Goal: Communication & Community: Answer question/provide support

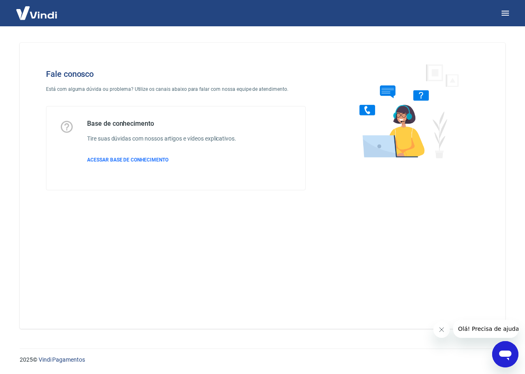
click at [512, 354] on icon "Abrir janela de mensagens" at bounding box center [505, 354] width 15 height 15
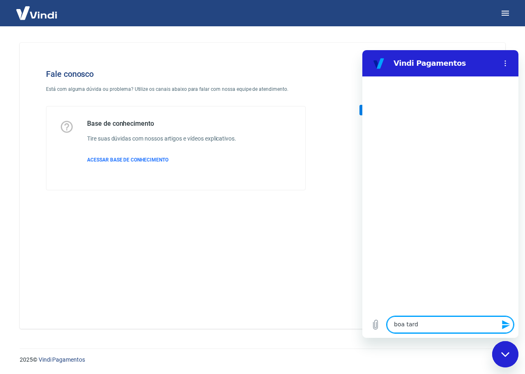
type textarea "boa tarde"
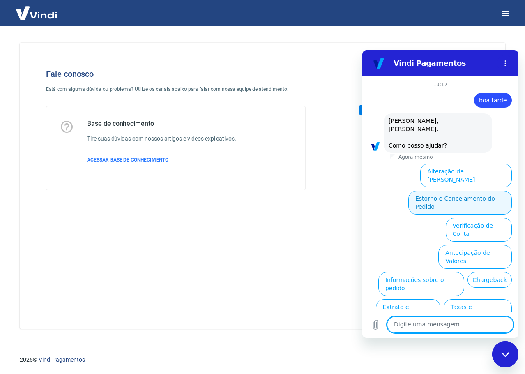
click at [497, 191] on button "Estorno e Cancelamento do Pedido" at bounding box center [461, 203] width 104 height 24
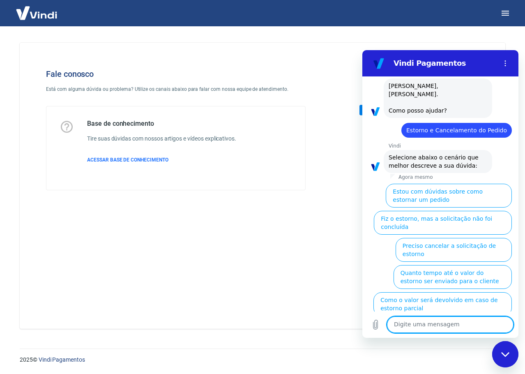
scroll to position [36, 0]
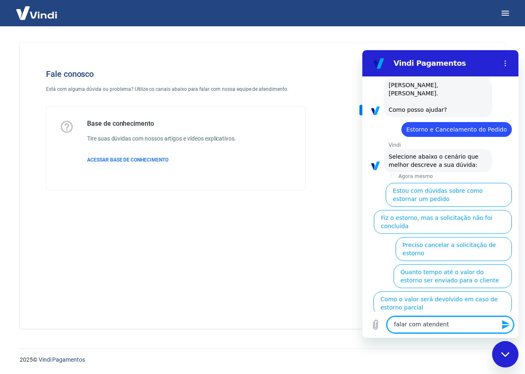
type textarea "falar com atendente"
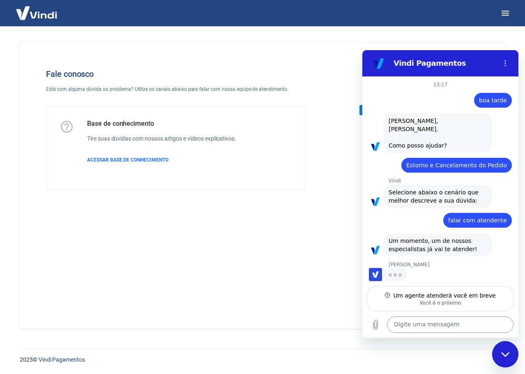
click at [411, 328] on textarea at bounding box center [450, 325] width 127 height 16
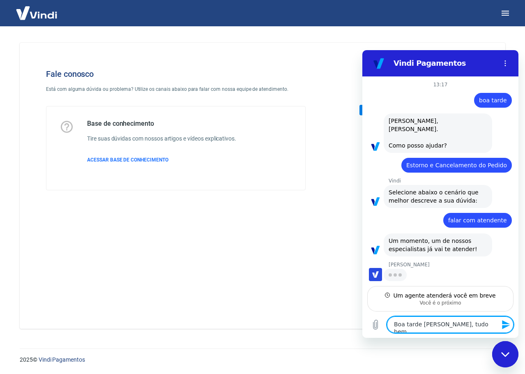
type textarea "Boa tarde [PERSON_NAME], tudo bem?"
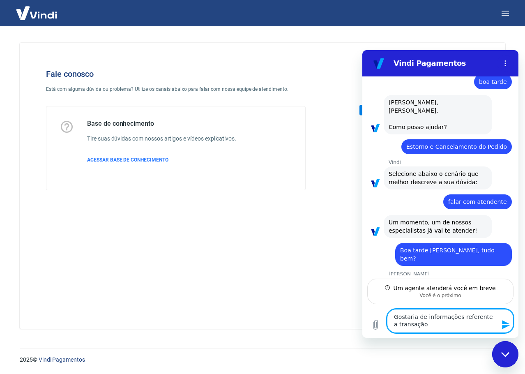
scroll to position [18, 0]
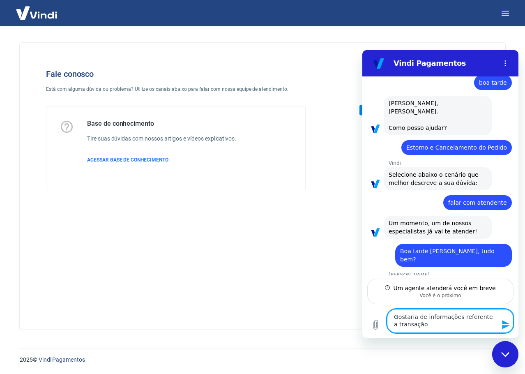
click at [465, 328] on textarea "Gostaria de informações referente a transação" at bounding box center [450, 321] width 127 height 24
paste textarea "226045322"
type textarea "Gostaria de informações referente a transação 226045322"
click at [507, 326] on icon "Enviar mensagem" at bounding box center [506, 324] width 8 height 9
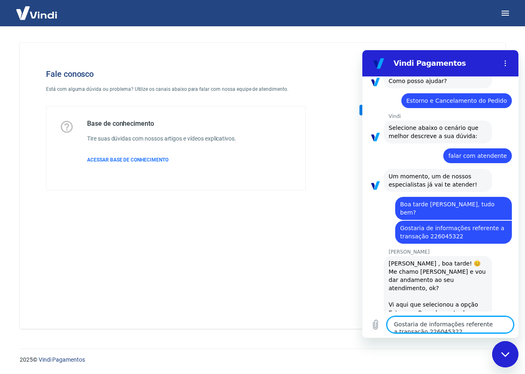
scroll to position [66, 0]
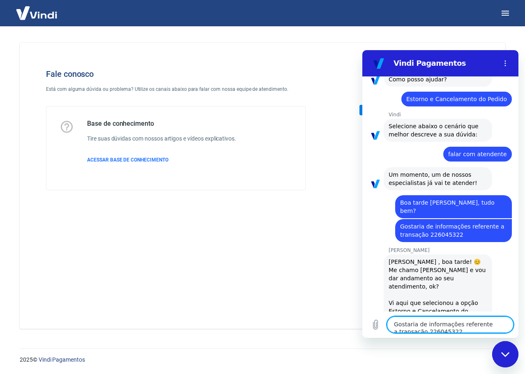
click at [454, 326] on textarea "Gostaria de informações referente a transação 226045322" at bounding box center [450, 325] width 127 height 16
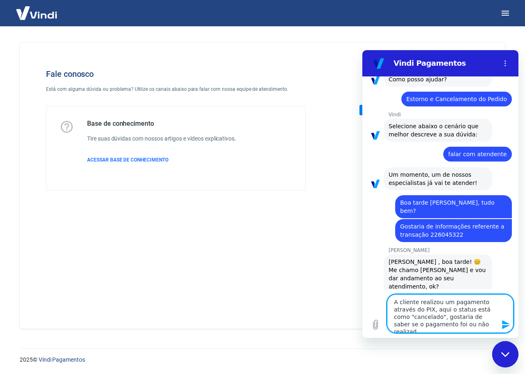
type textarea "A cliente realizou um pagamento através do PIX, aqui o status está como "cancel…"
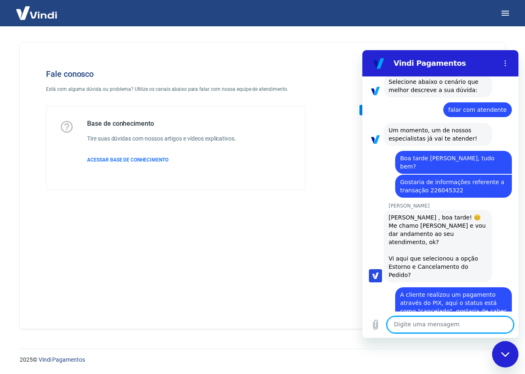
scroll to position [126, 0]
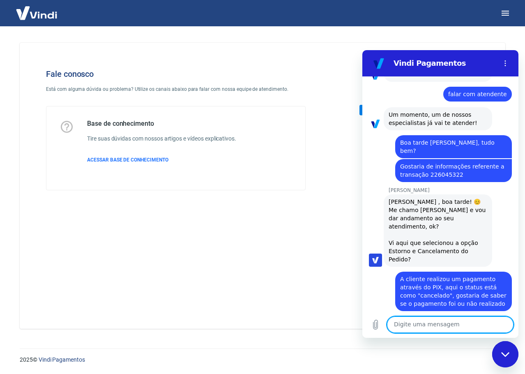
click at [410, 324] on textarea at bounding box center [450, 325] width 127 height 16
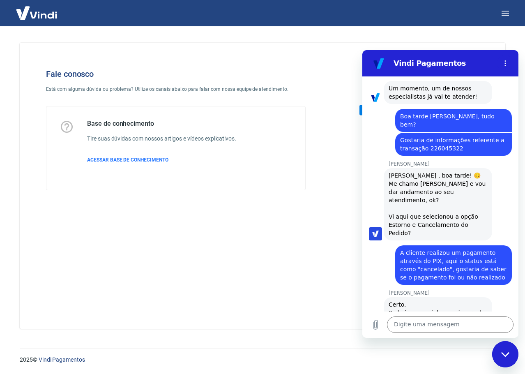
scroll to position [154, 0]
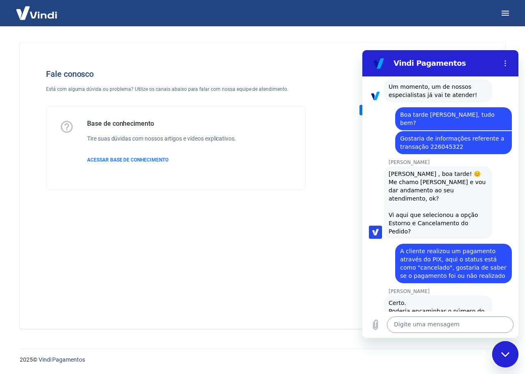
click at [481, 327] on textarea at bounding box center [450, 325] width 127 height 16
type textarea "pedido 122652"
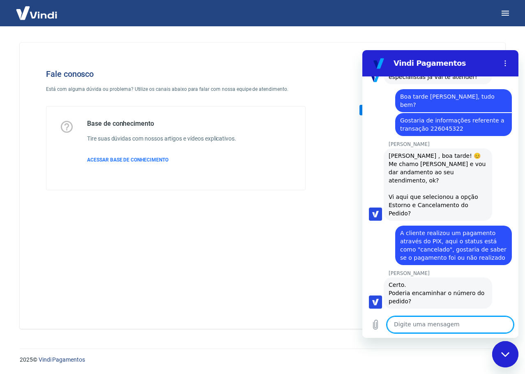
scroll to position [174, 0]
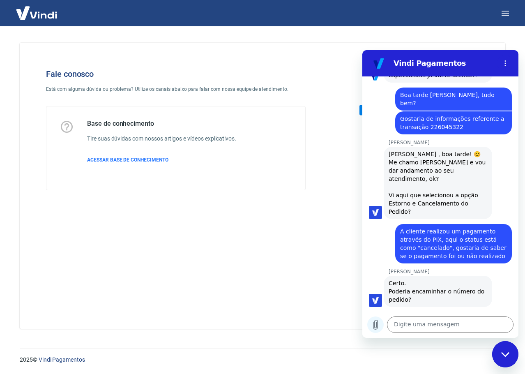
click at [376, 326] on icon "Carregar arquivo" at bounding box center [376, 325] width 10 height 10
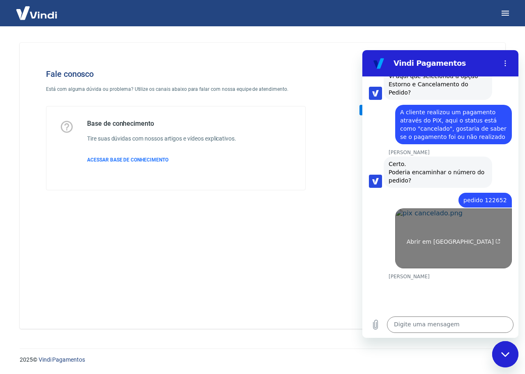
scroll to position [295, 0]
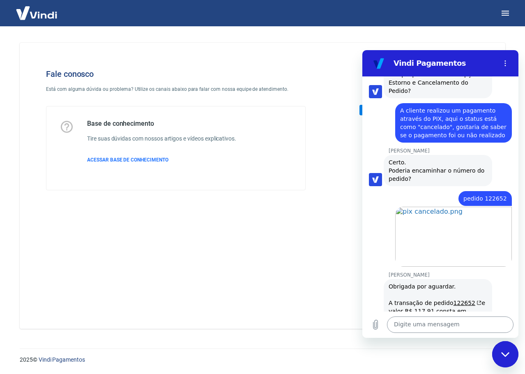
click at [448, 331] on textarea at bounding box center [450, 325] width 127 height 16
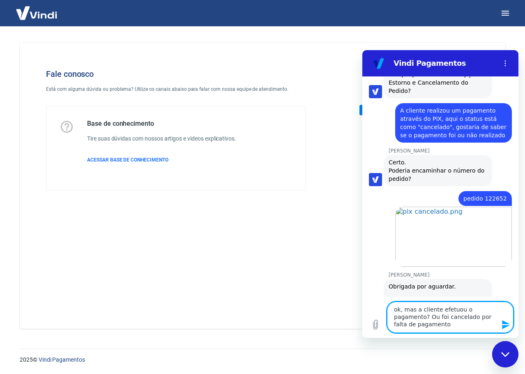
type textarea "ok, mas a cliente efetuou o pagamento? Ou foi cancelado por falta de pagamento?"
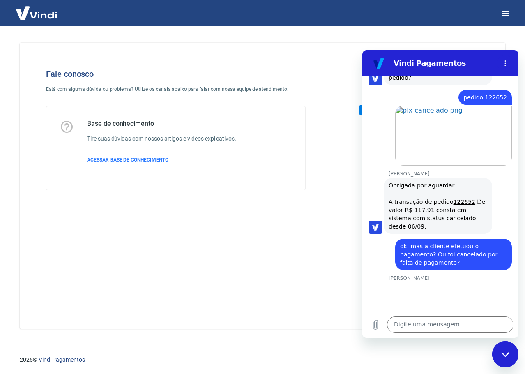
scroll to position [398, 0]
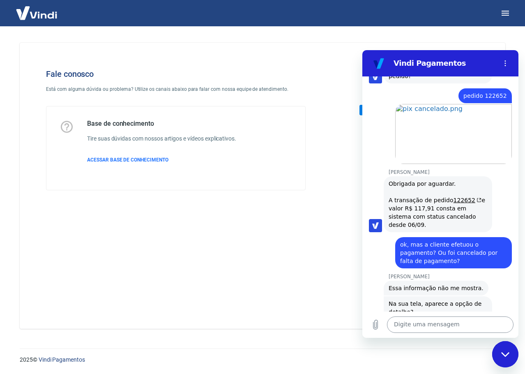
click at [447, 325] on textarea at bounding box center [450, 325] width 127 height 16
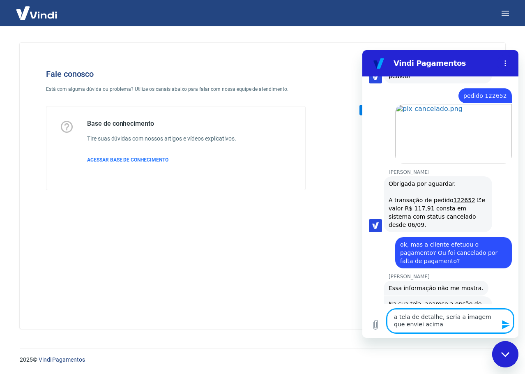
type textarea "a tela de detalhe, seria a imagem que enviei acima."
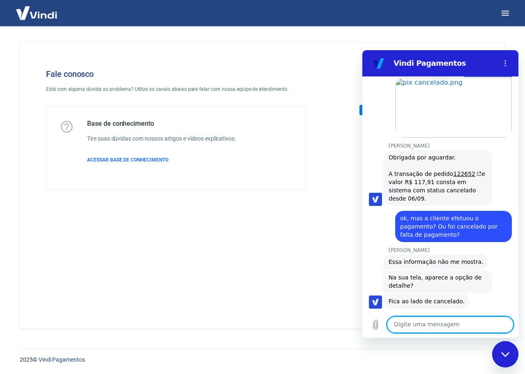
scroll to position [425, 0]
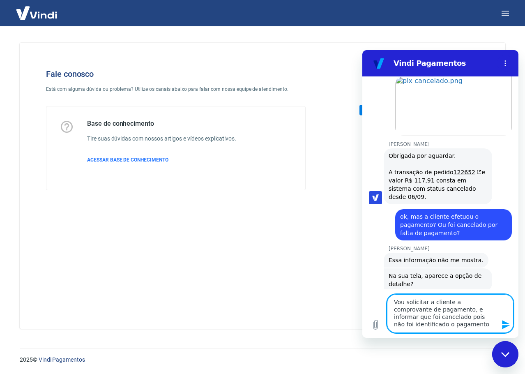
type textarea "Vou solicitar a cliente a comprovante de pagamento, e informar que foi cancelad…"
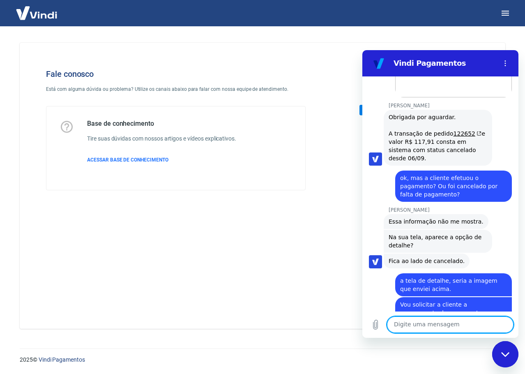
scroll to position [466, 0]
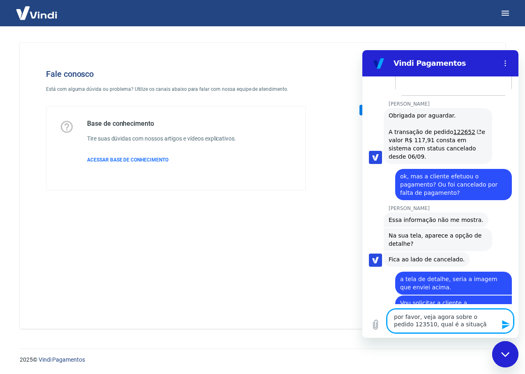
type textarea "por favor, veja agora sobre o pedido 123510, qual é a situação"
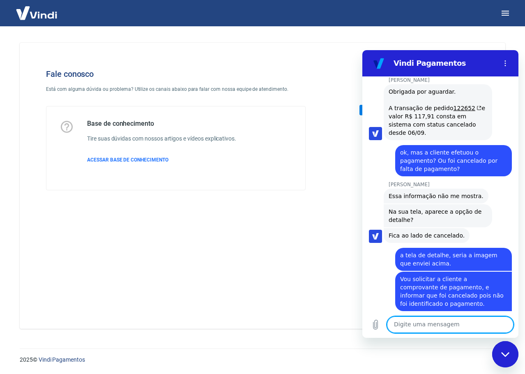
scroll to position [525, 0]
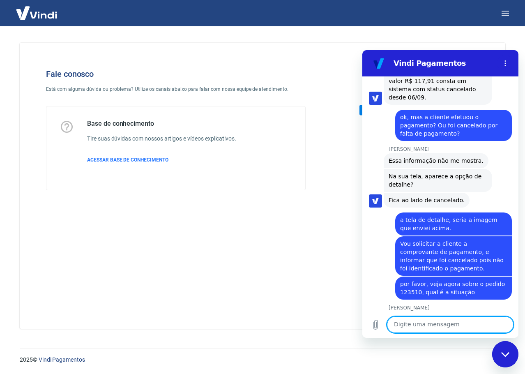
click at [469, 326] on textarea at bounding box center [450, 325] width 127 height 16
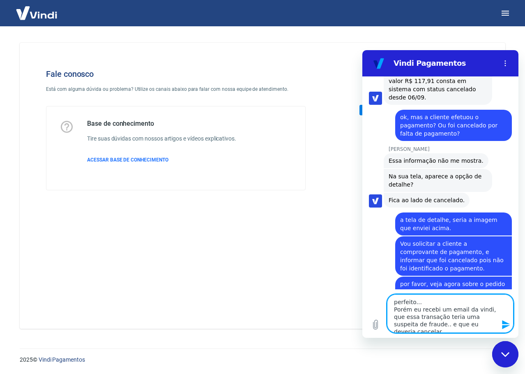
type textarea "perfeito... Porém eu recebi um email da vindi, que essa transação teria uma sus…"
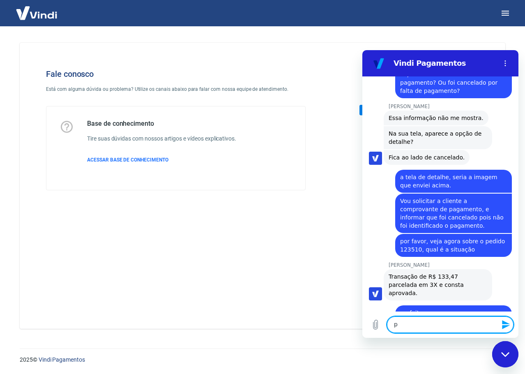
scroll to position [569, 0]
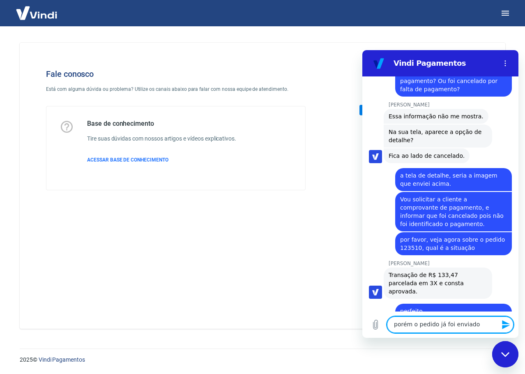
type textarea "porém o pedido já foi enviado."
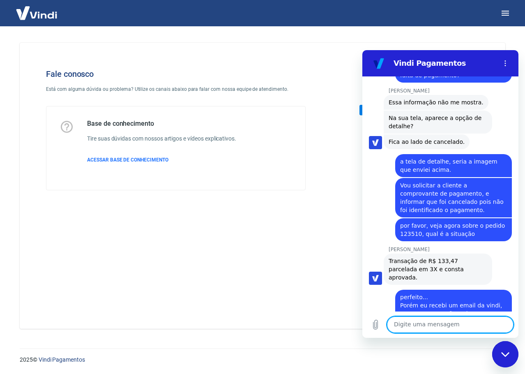
scroll to position [585, 0]
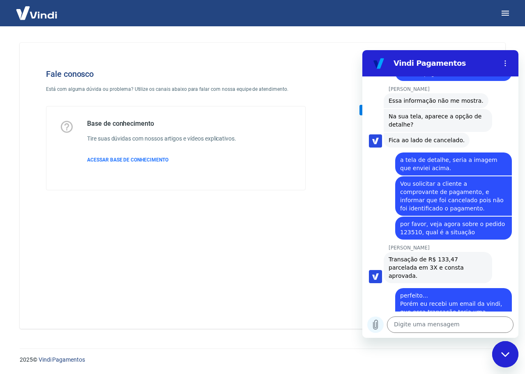
click at [375, 326] on icon "Carregar arquivo" at bounding box center [376, 325] width 10 height 10
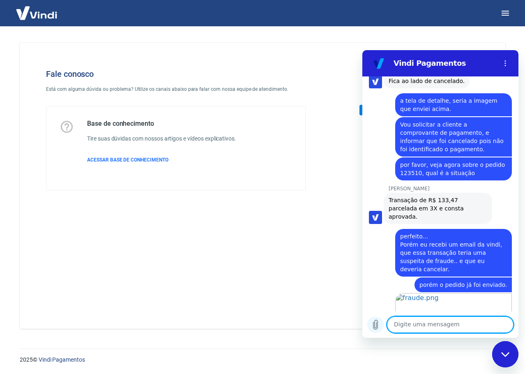
scroll to position [646, 0]
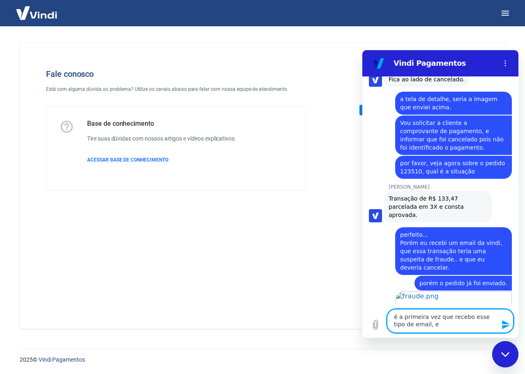
type textarea "é a primeira vez que recebo esse tipo de email,"
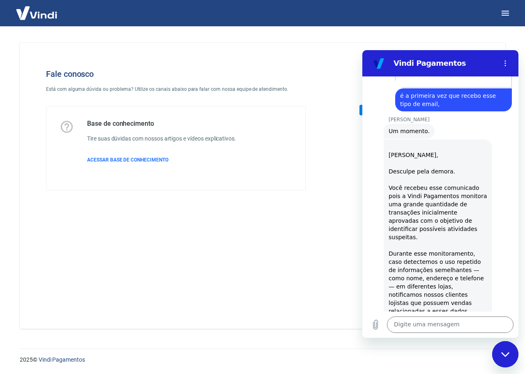
scroll to position [951, 0]
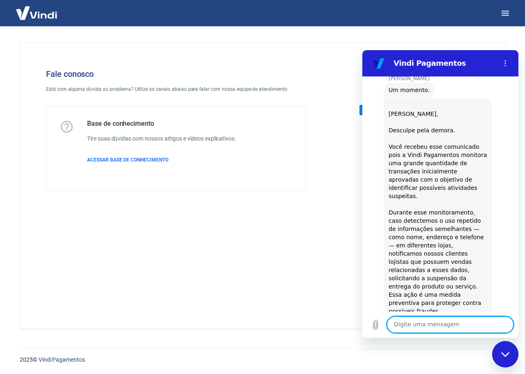
click at [471, 324] on textarea at bounding box center [450, 325] width 127 height 16
type textarea "m"
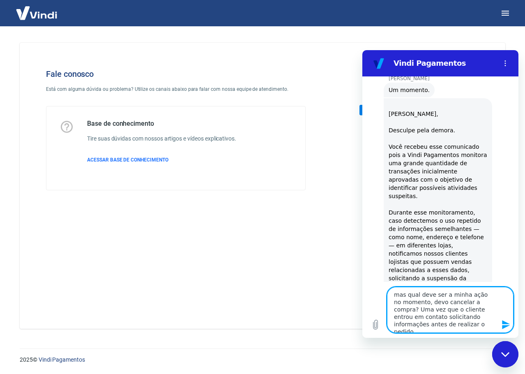
type textarea "mas qual deve ser a minha ação no momento, devo cancelar a compra? Uma vez que …"
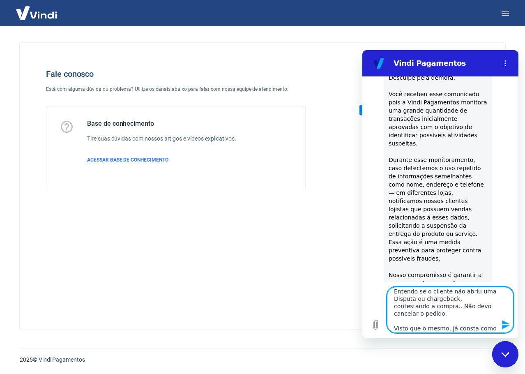
scroll to position [11, 0]
type textarea "Entendo se o cliente não abriu uma Disputa ou chargeback, contestando a compra.…"
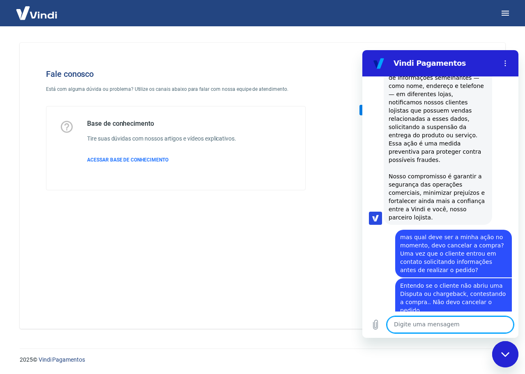
scroll to position [1104, 0]
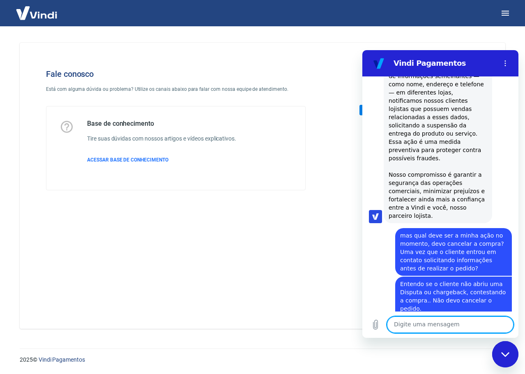
click at [447, 328] on textarea at bounding box center [450, 325] width 127 height 16
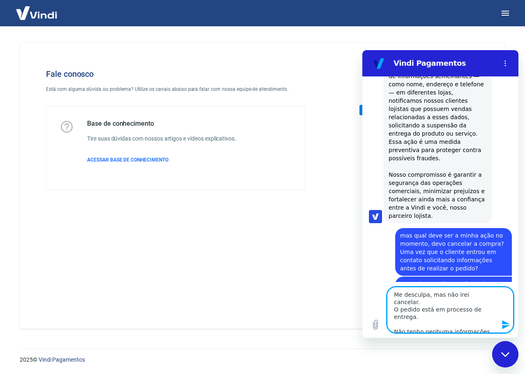
type textarea "Me desculpa, mas não irei cancelar. O pedido está em processo de entrega. Não t…"
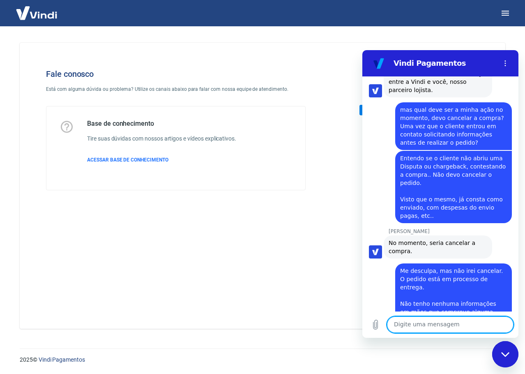
scroll to position [1229, 0]
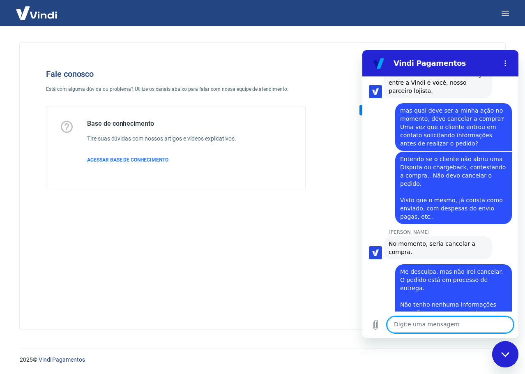
click at [454, 320] on textarea at bounding box center [450, 325] width 127 height 16
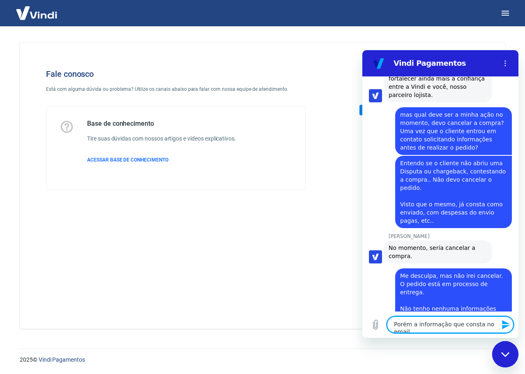
scroll to position [1230, 0]
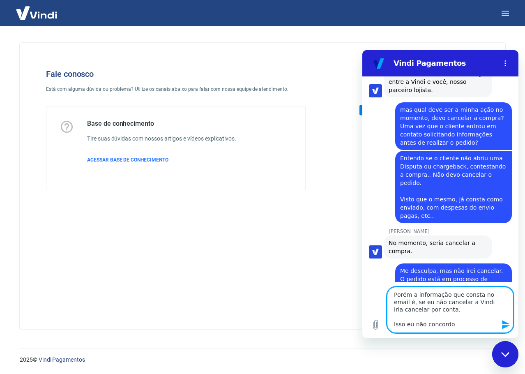
type textarea "Porém a informação que consta no email é, se eu não cancelar a Vindi iria cance…"
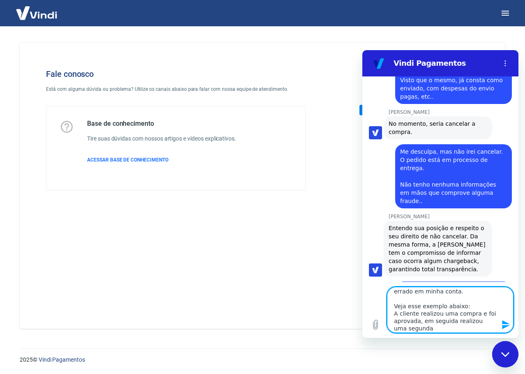
scroll to position [1350, 0]
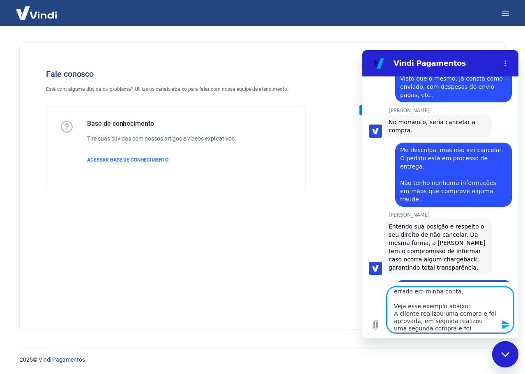
type textarea "E para finalizar, gostaria que a VIndi avaliasse se tem algo de errado em minha…"
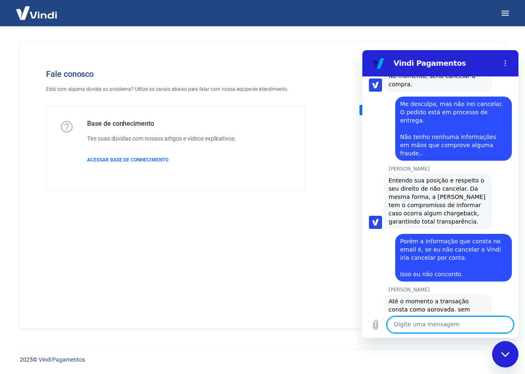
scroll to position [1398, 0]
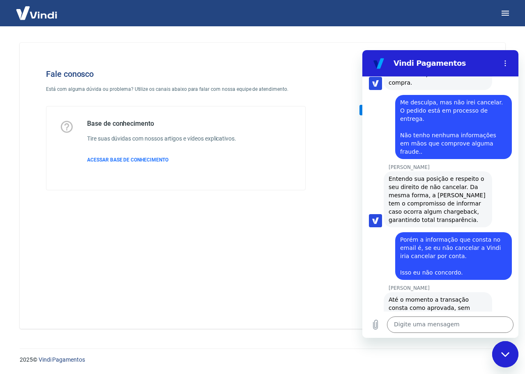
drag, startPoint x: 379, startPoint y: 280, endPoint x: 378, endPoint y: 286, distance: 5.8
click at [379, 332] on div "diz: E para finalizar, gostaria que a VIndi avaliasse se tem algo de errado em …" at bounding box center [438, 370] width 150 height 77
click at [373, 328] on icon "Carregar arquivo" at bounding box center [376, 325] width 10 height 10
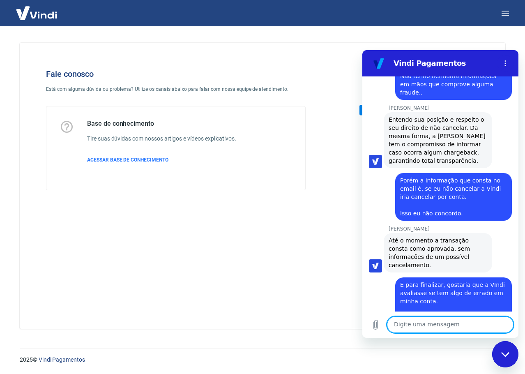
scroll to position [1459, 0]
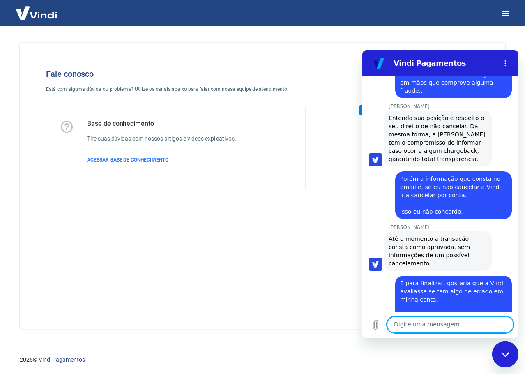
click at [451, 327] on textarea at bounding box center [450, 325] width 127 height 16
type textarea "A"
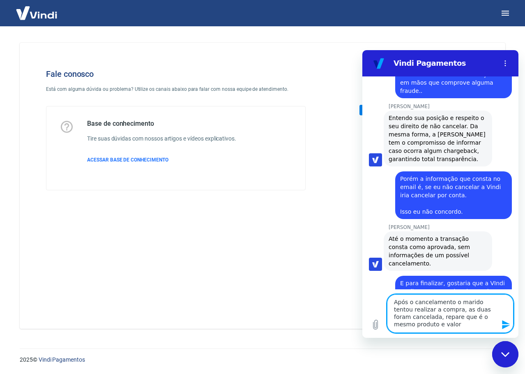
type textarea "Após o cancelamento o marido tentou realizar a compra, as duas foram cancelada,…"
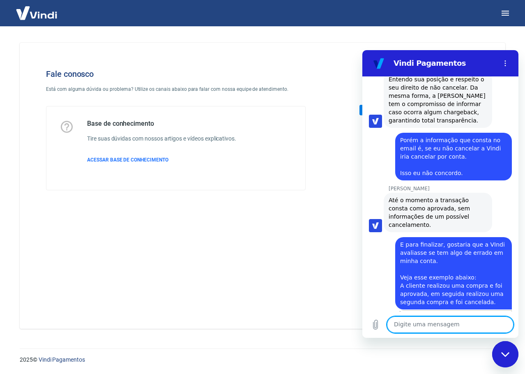
scroll to position [1499, 0]
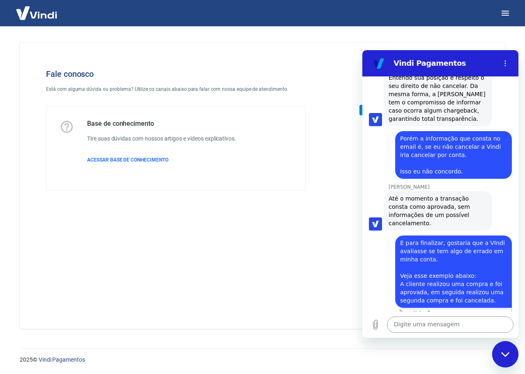
click at [466, 321] on textarea at bounding box center [450, 325] width 127 height 16
click at [377, 327] on icon "Carregar arquivo" at bounding box center [376, 325] width 10 height 10
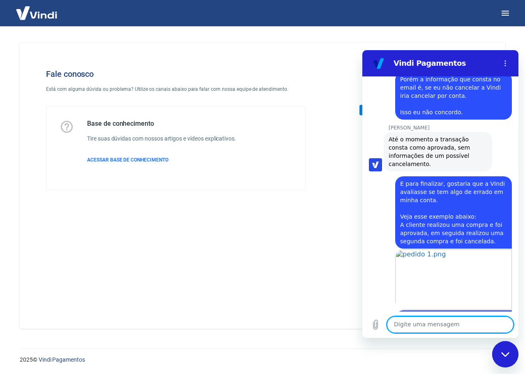
scroll to position [1560, 0]
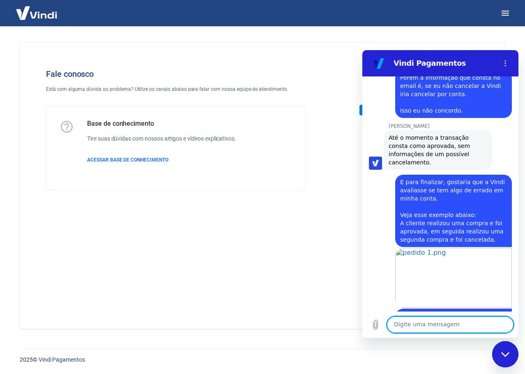
click at [427, 322] on textarea at bounding box center [450, 325] width 127 height 16
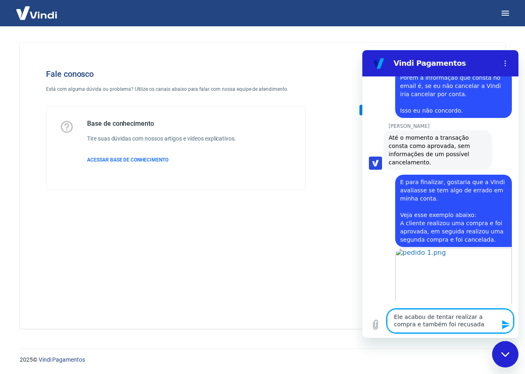
type textarea "Ele acabou de tentar realizar a compra e também foi recusada."
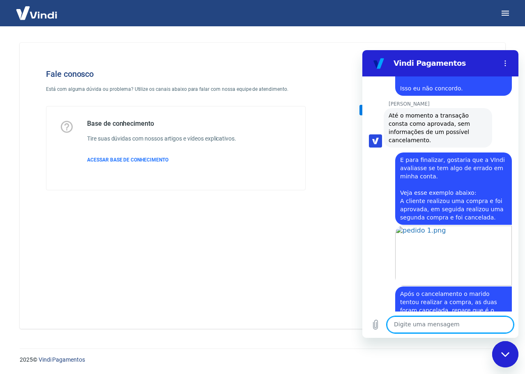
scroll to position [1584, 0]
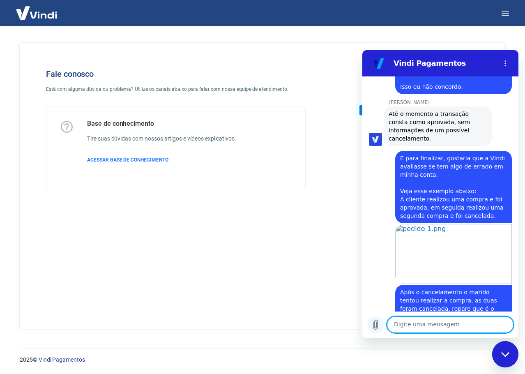
click at [376, 326] on icon "Carregar arquivo" at bounding box center [376, 325] width 10 height 10
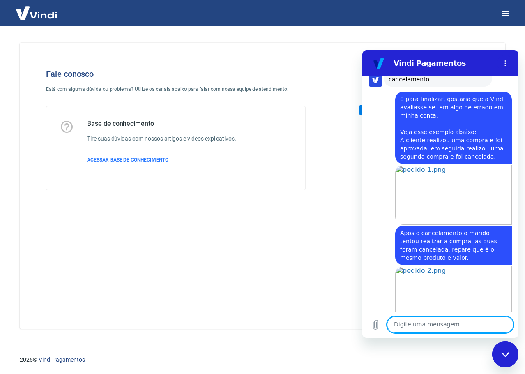
scroll to position [1645, 0]
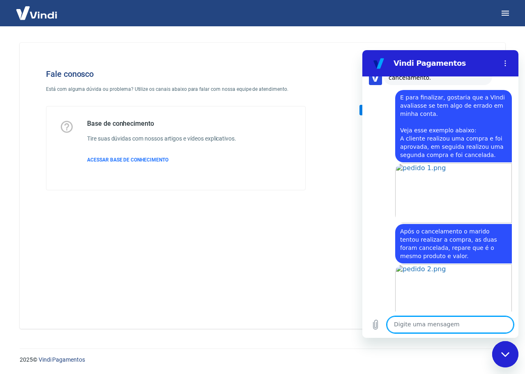
click at [451, 330] on textarea at bounding box center [450, 325] width 127 height 16
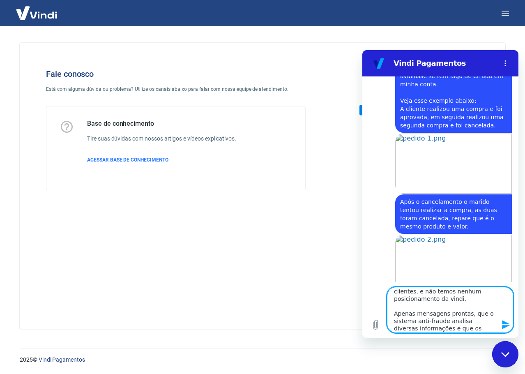
scroll to position [18, 0]
type textarea "Estamos perdendo vendas de clientes, e não temos nenhum posicionamento da vindi…"
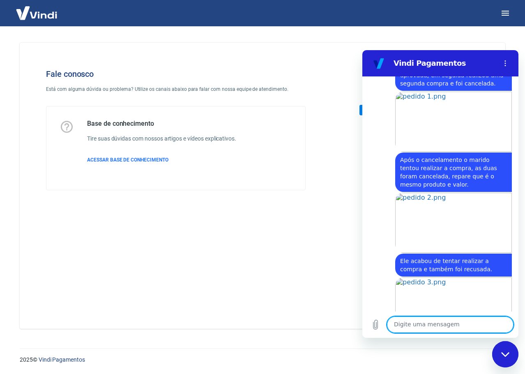
scroll to position [1718, 0]
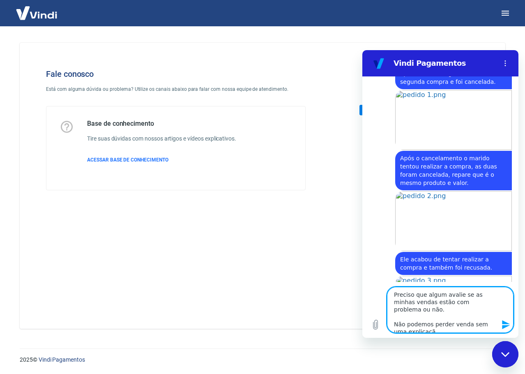
type textarea "Preciso que algum avalie se as minhas vendas estão com problema ou não. Não pod…"
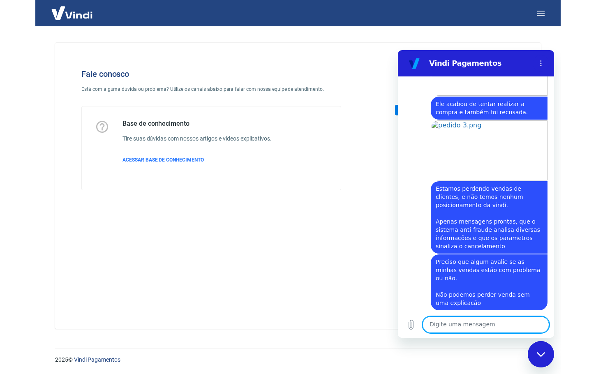
scroll to position [1875, 0]
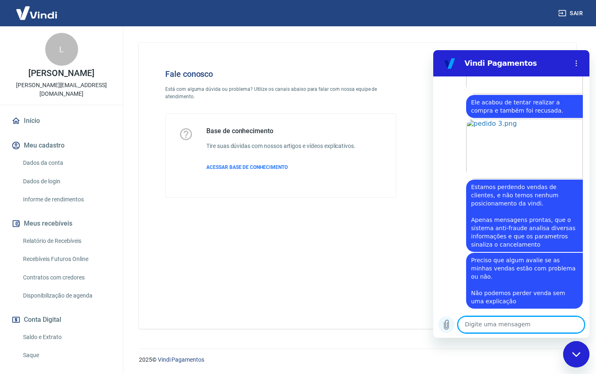
click at [447, 325] on icon "Carregar arquivo" at bounding box center [446, 324] width 5 height 9
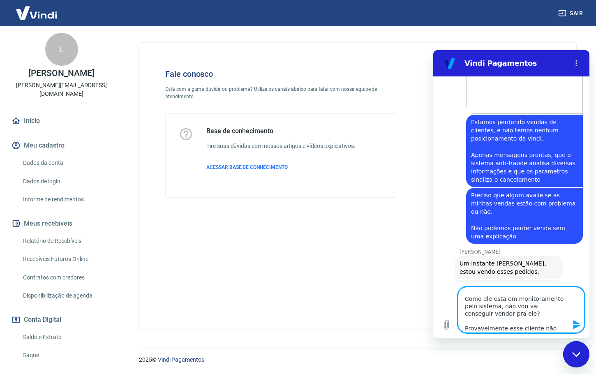
scroll to position [25, 0]
type textarea "entendo, porém olha a conversa com o cliente. Como ele esta em monitoramento pe…"
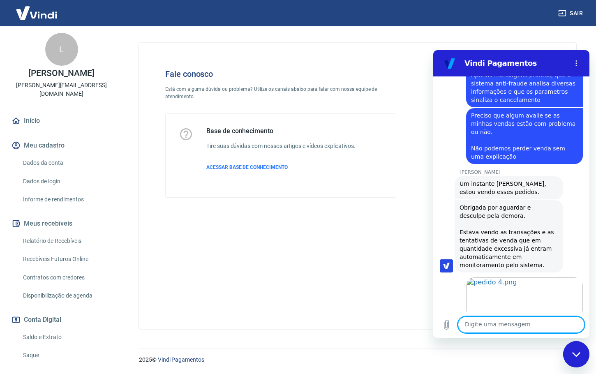
scroll to position [2021, 0]
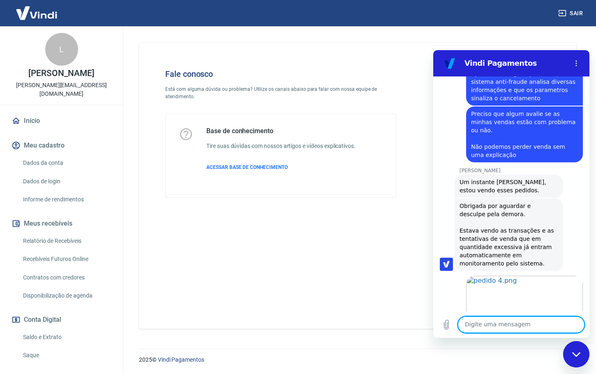
click at [525, 319] on textarea at bounding box center [521, 325] width 127 height 16
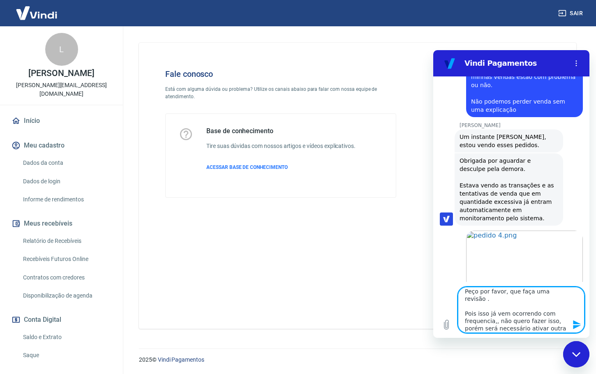
scroll to position [11, 0]
type textarea "Peço por favor, que faça uma revisão . Pois isso já vem ocorrendo com frequenci…"
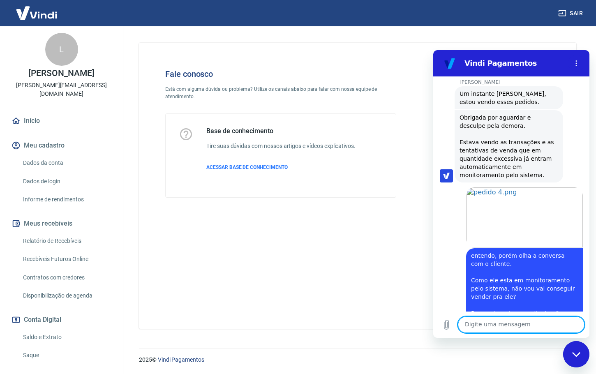
scroll to position [2110, 0]
click at [525, 329] on textarea at bounding box center [521, 325] width 127 height 16
click at [504, 327] on textarea at bounding box center [521, 325] width 127 height 16
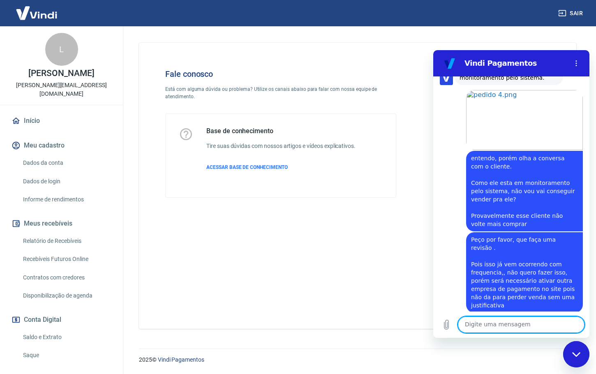
scroll to position [2212, 0]
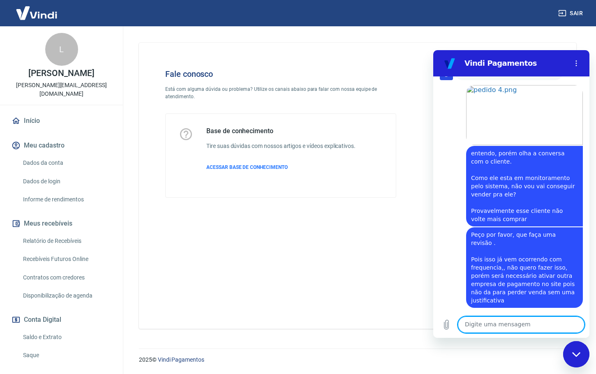
click at [506, 331] on textarea at bounding box center [521, 325] width 127 height 16
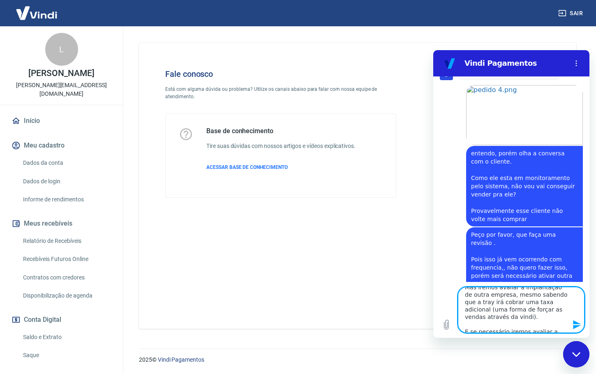
scroll to position [62, 0]
type textarea "entendo [PERSON_NAME], você não tem culpa. Hoje continuo com a vindi por fazer …"
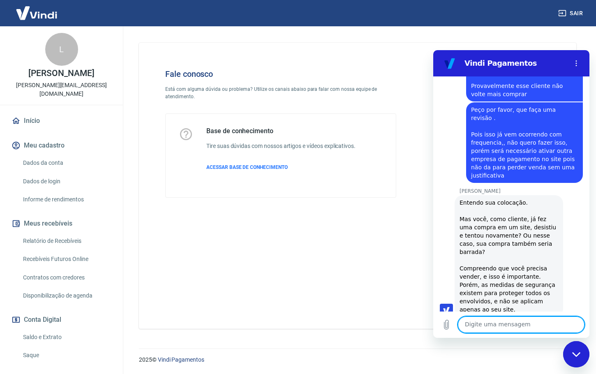
scroll to position [2339, 0]
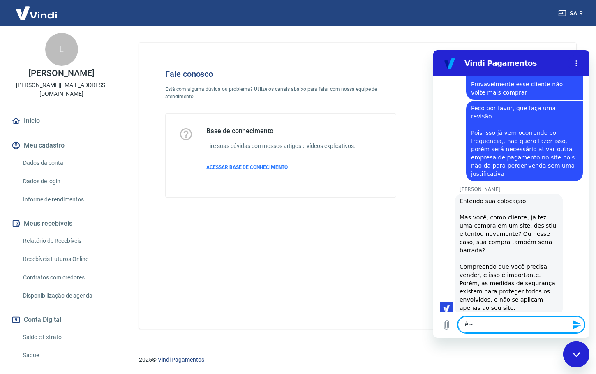
type textarea "è"
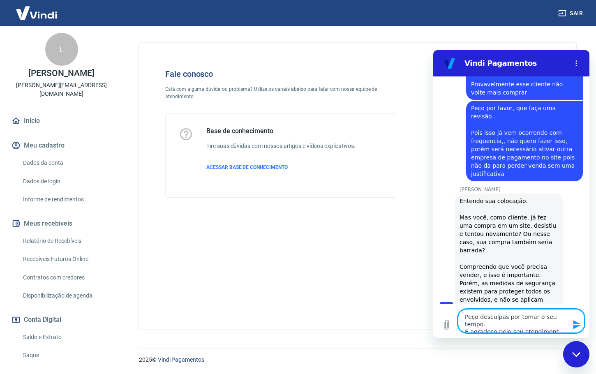
type textarea "Peço desculpas por tomar o seu tempo. E agradeço pelo seu atendimento"
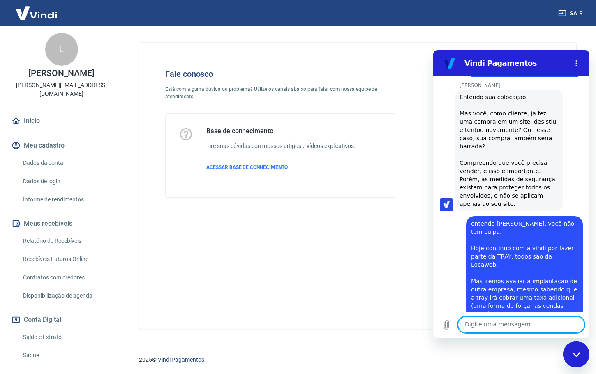
scroll to position [2447, 0]
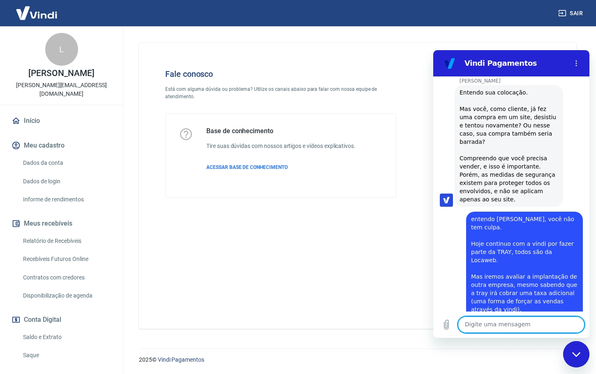
click at [525, 350] on div "Fechar janela de mensagens" at bounding box center [576, 354] width 25 height 25
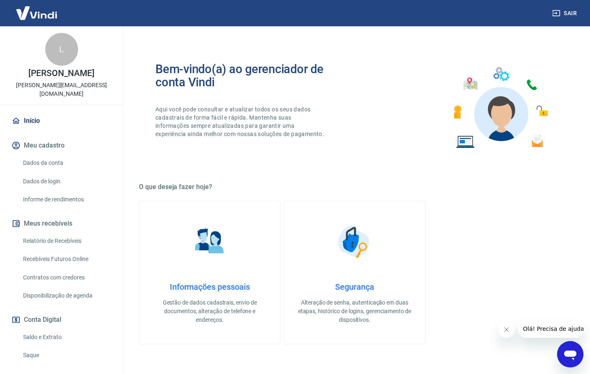
click at [46, 144] on button "Meu cadastro" at bounding box center [61, 145] width 103 height 18
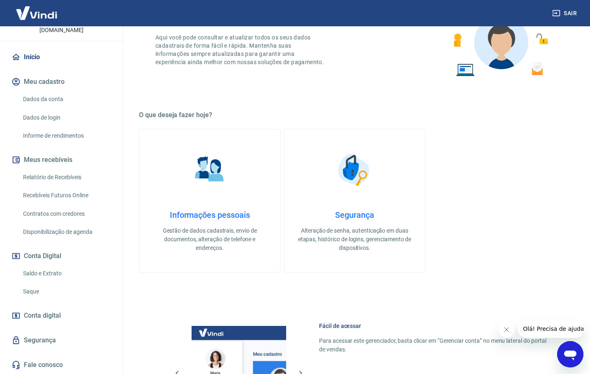
scroll to position [164, 0]
